Goal: Use online tool/utility: Utilize a website feature to perform a specific function

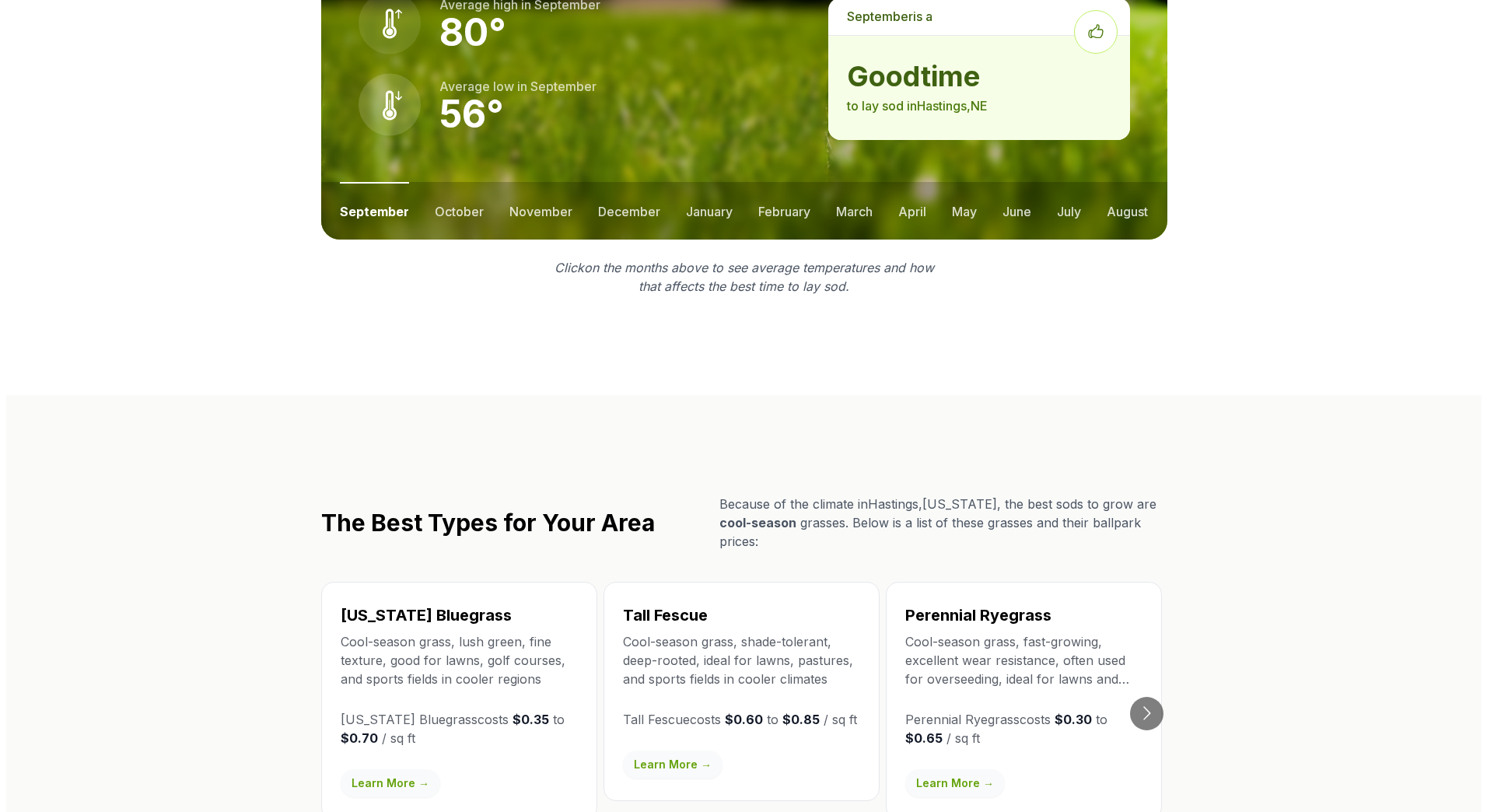
scroll to position [881, 0]
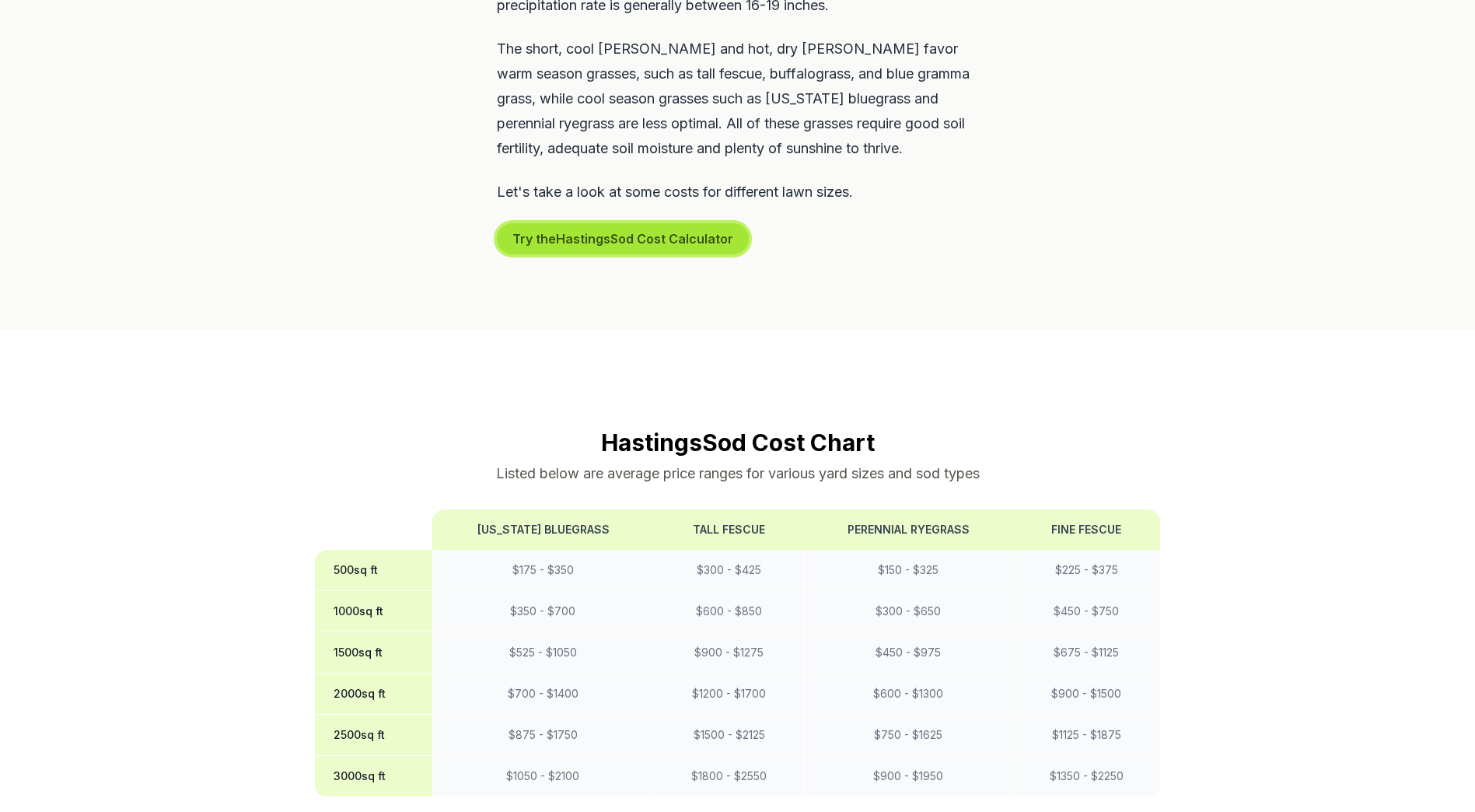
click at [667, 223] on button "Try the Hastings Sod Cost Calculator" at bounding box center [623, 238] width 252 height 31
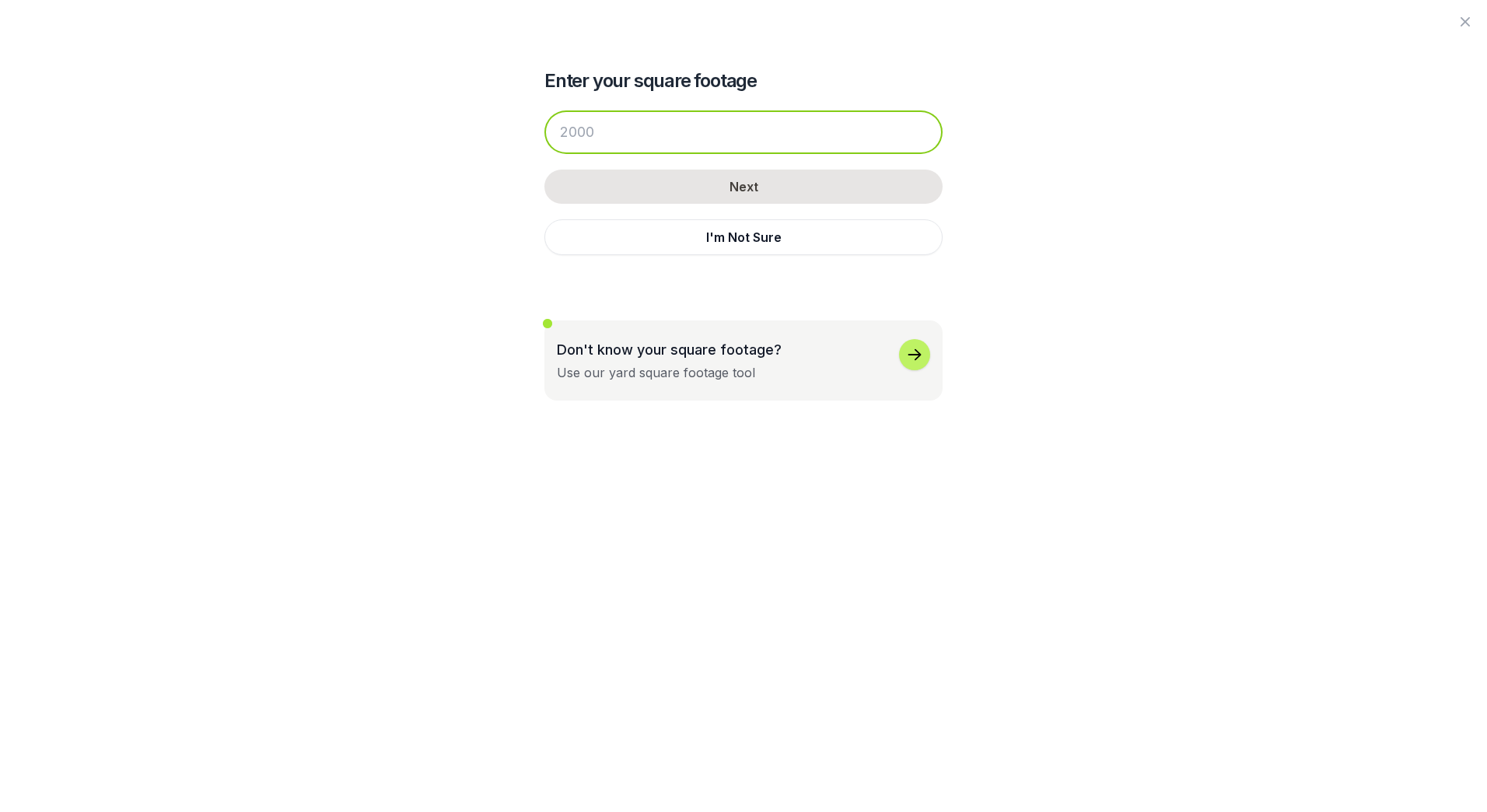
click at [666, 147] on input "number" at bounding box center [743, 132] width 398 height 43
drag, startPoint x: 651, startPoint y: 142, endPoint x: 494, endPoint y: 139, distance: 157.0
click at [494, 139] on div "Enter your square footage Next I'm Not Sure Don't know your square footage? Use…" at bounding box center [744, 200] width 846 height 401
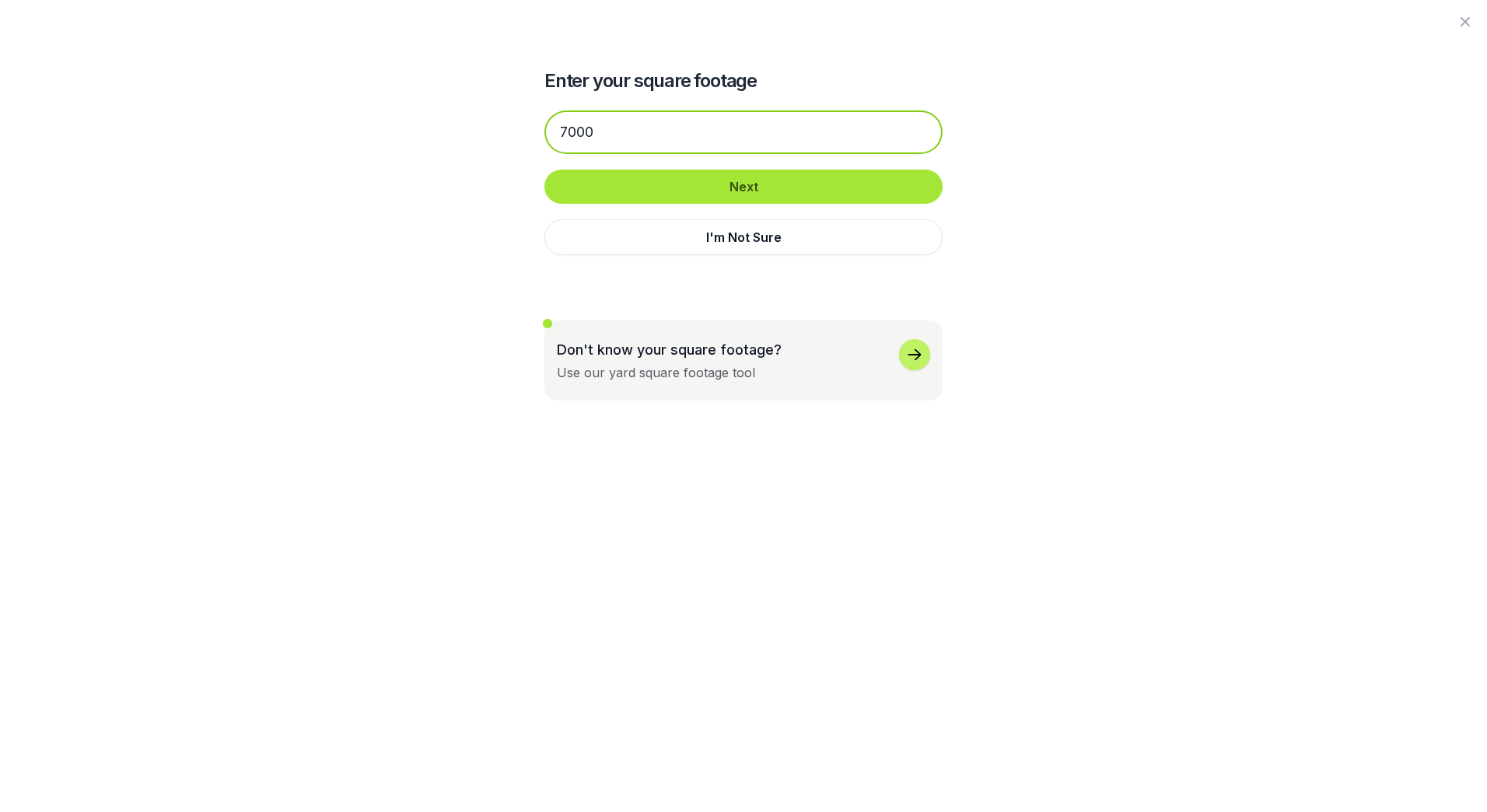
type input "7000"
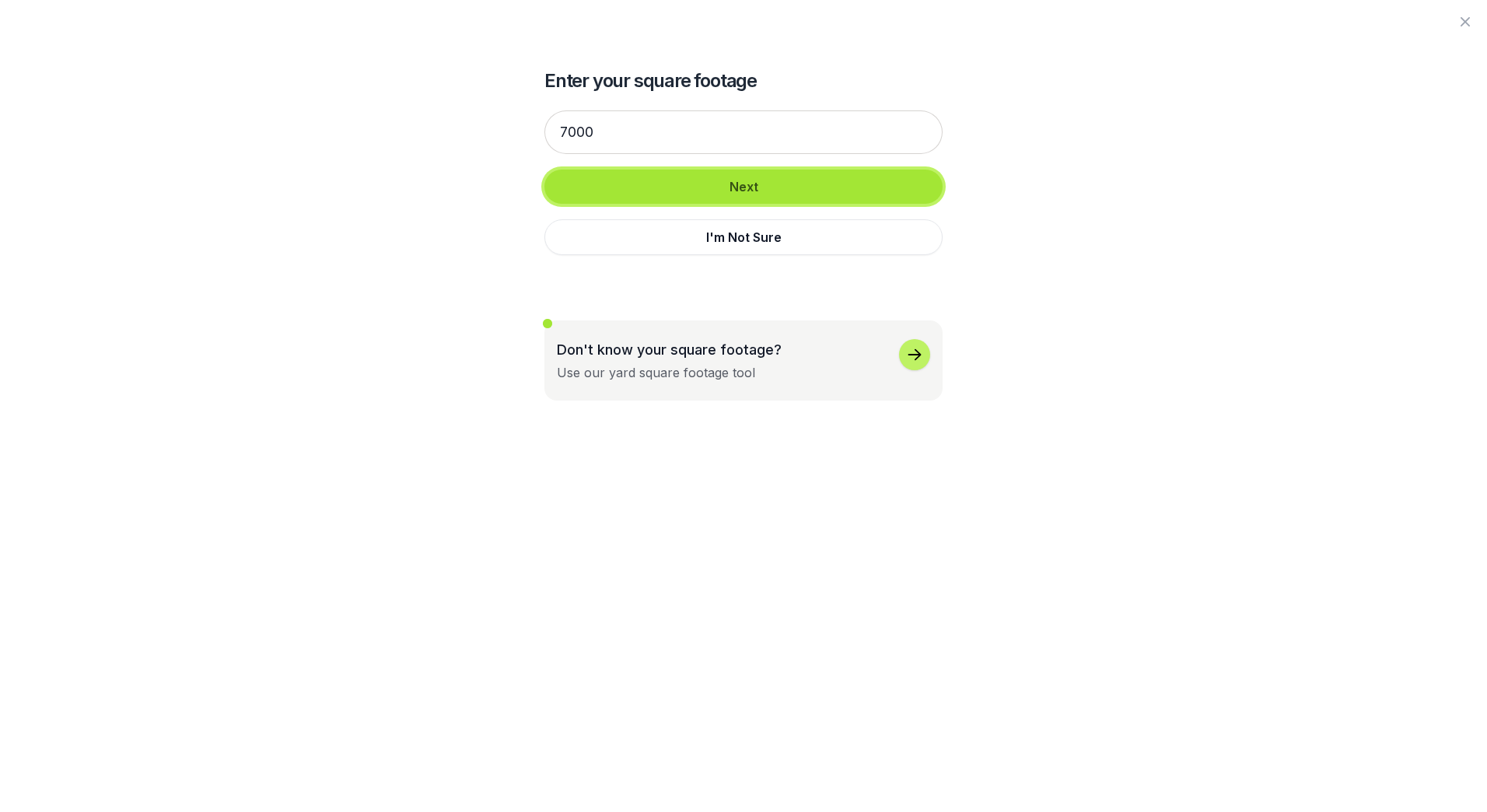
click at [715, 179] on button "Next" at bounding box center [743, 187] width 398 height 34
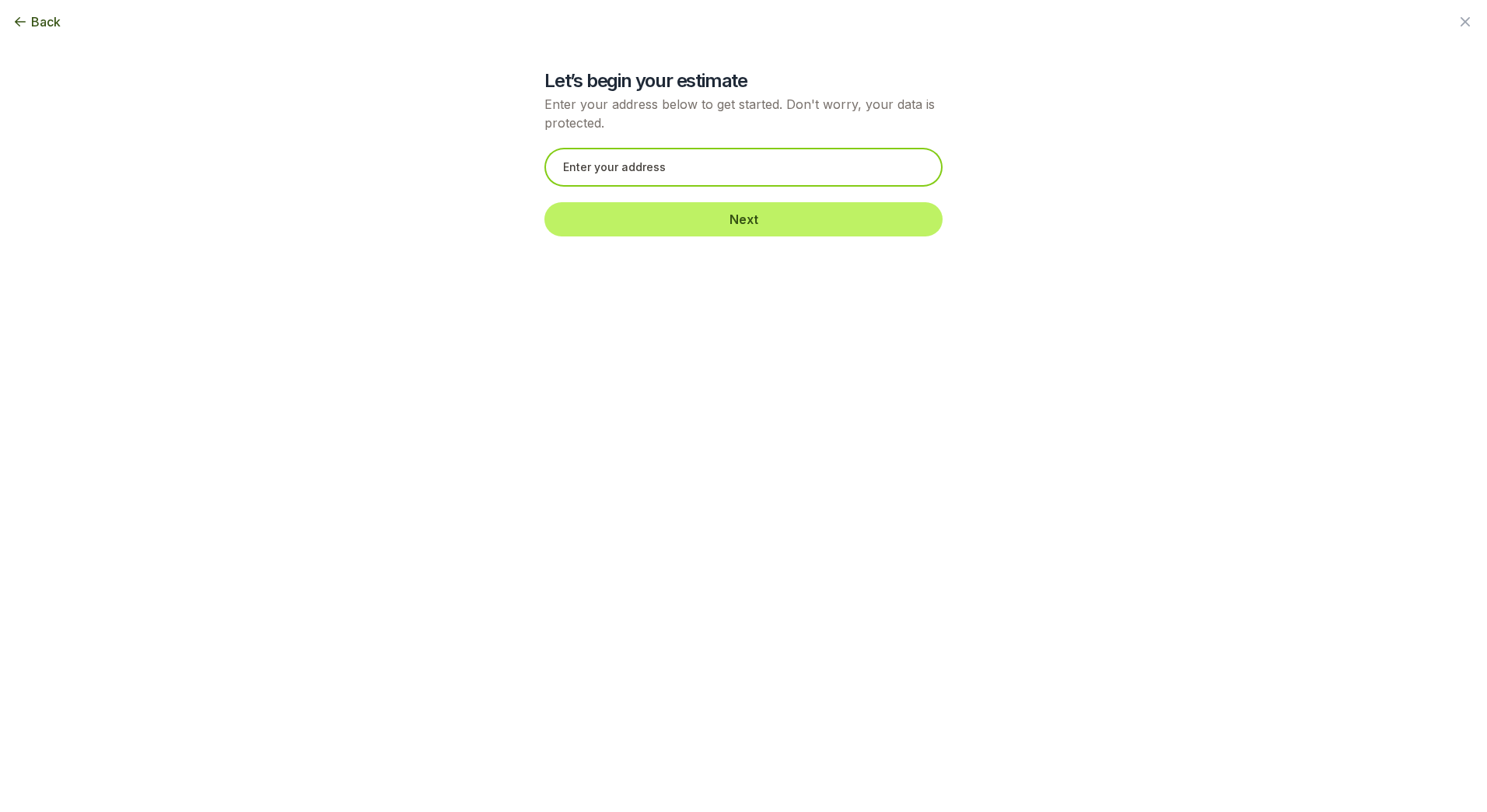
click at [715, 179] on input "text" at bounding box center [743, 166] width 398 height 39
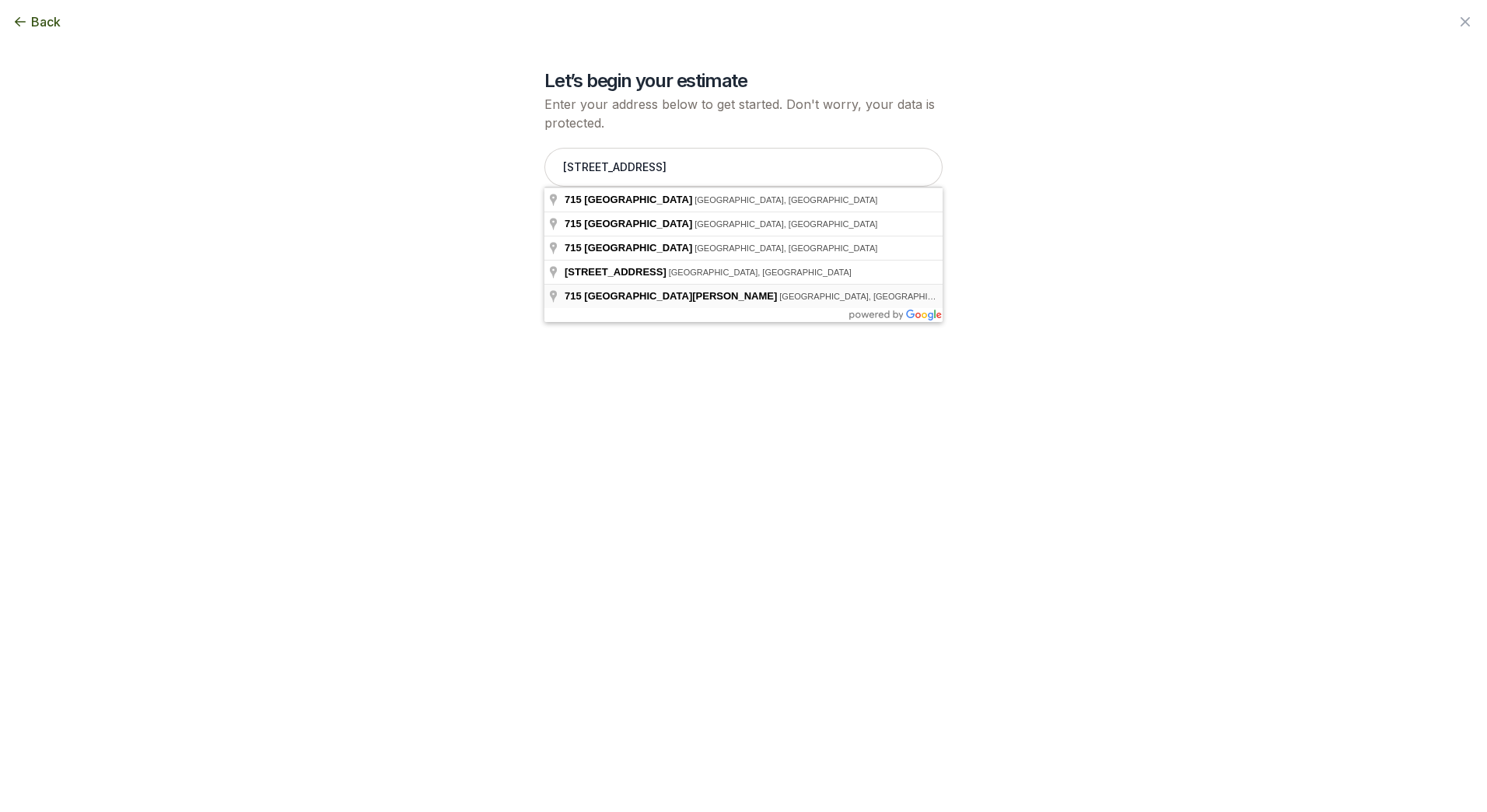
type input "[STREET_ADDRESS][PERSON_NAME]"
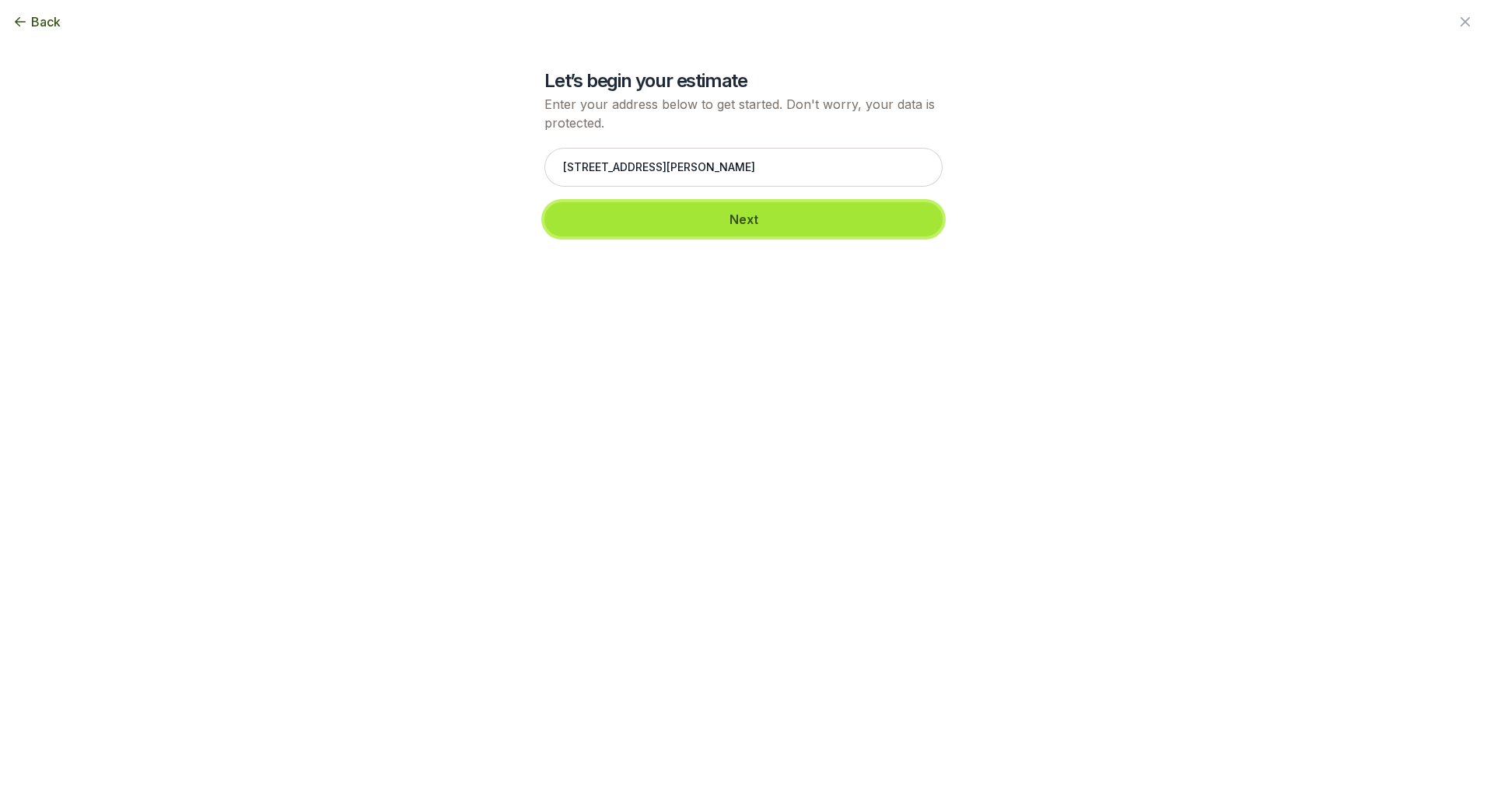
click at [695, 220] on button "Next" at bounding box center [743, 219] width 398 height 34
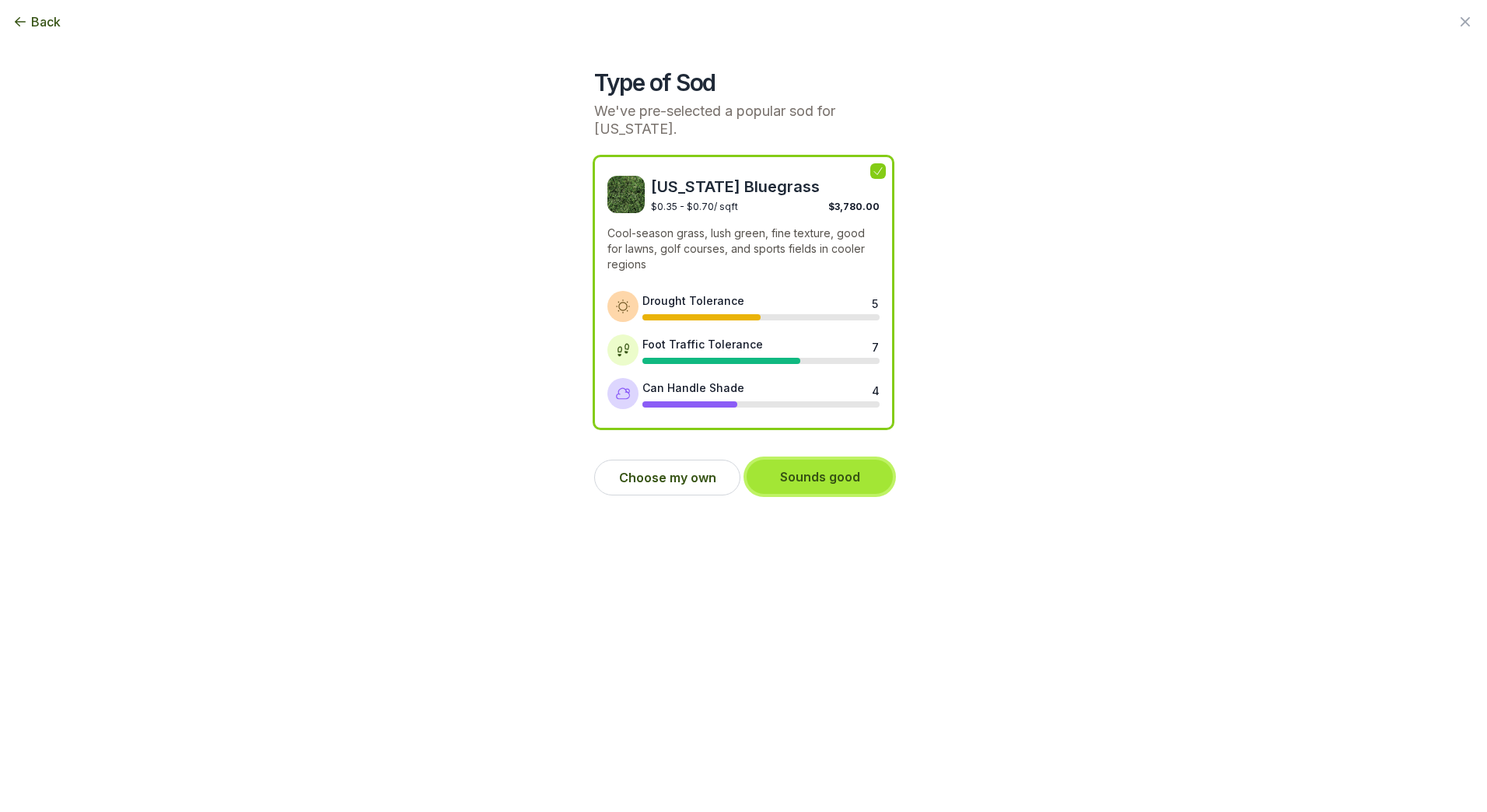
click at [811, 470] on button "Sounds good" at bounding box center [819, 477] width 146 height 34
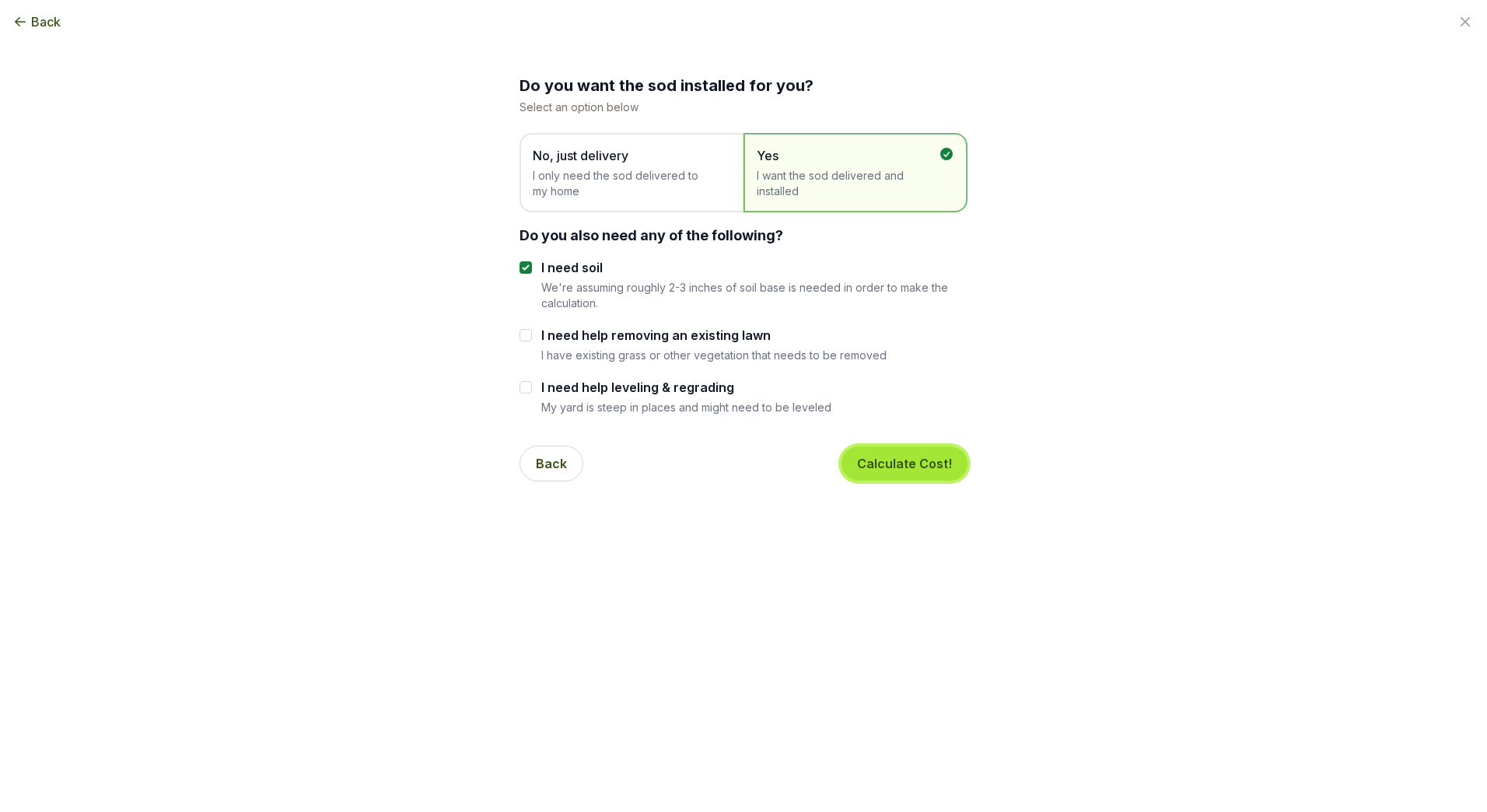
click at [907, 468] on button "Calculate Cost!" at bounding box center [904, 463] width 126 height 34
